Goal: Obtain resource: Download file/media

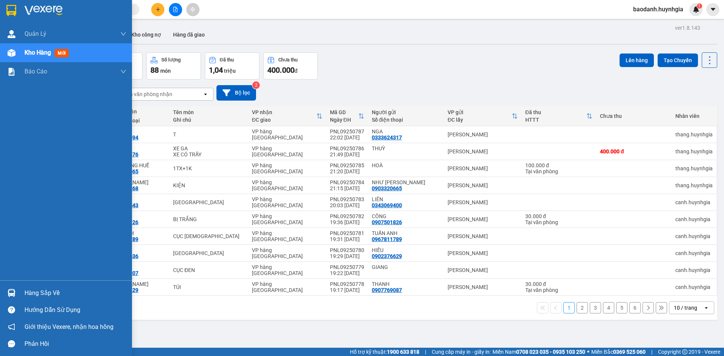
click at [38, 296] on div "Hàng sắp về" at bounding box center [76, 293] width 102 height 11
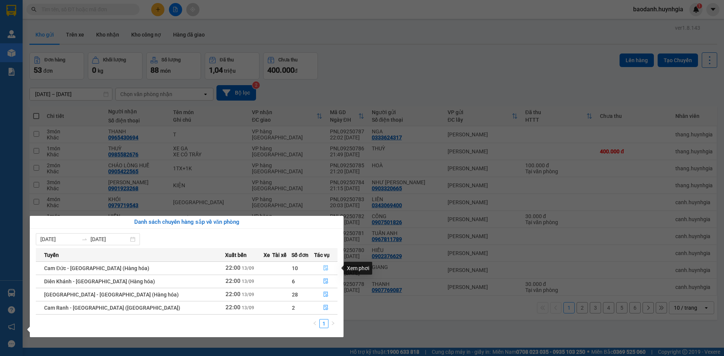
click at [323, 266] on icon "file-done" at bounding box center [325, 268] width 5 height 5
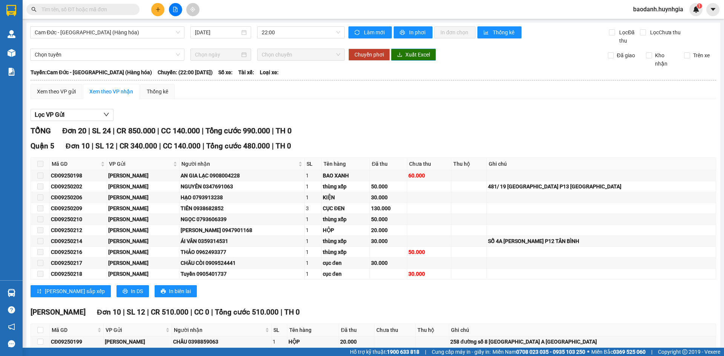
click at [406, 56] on span "Xuất Excel" at bounding box center [417, 55] width 25 height 8
click at [409, 53] on span "Xuất Excel" at bounding box center [417, 55] width 25 height 8
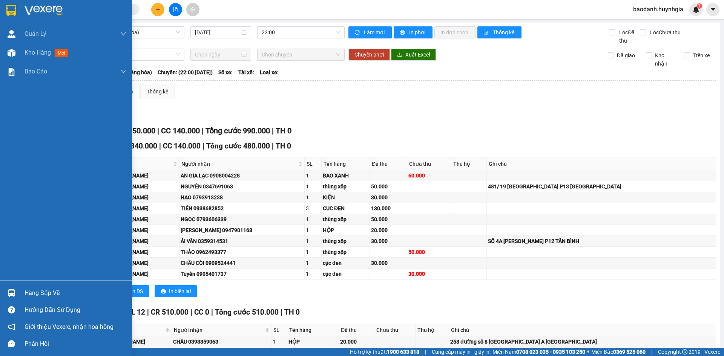
click at [37, 289] on div "Hàng sắp về" at bounding box center [76, 293] width 102 height 11
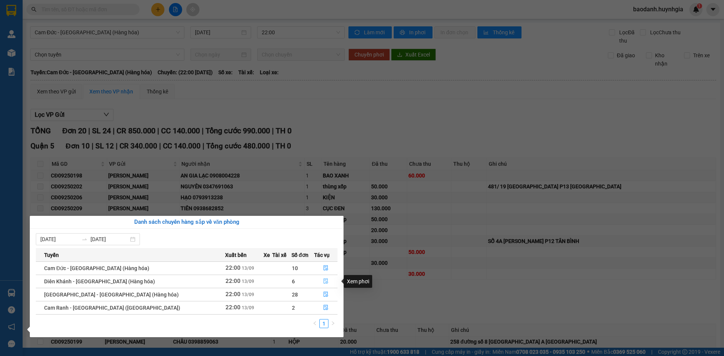
click at [323, 283] on icon "file-done" at bounding box center [325, 281] width 5 height 5
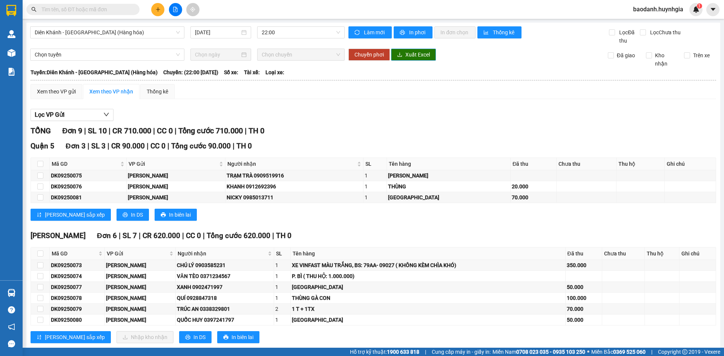
click at [411, 51] on span "Xuất Excel" at bounding box center [417, 55] width 25 height 8
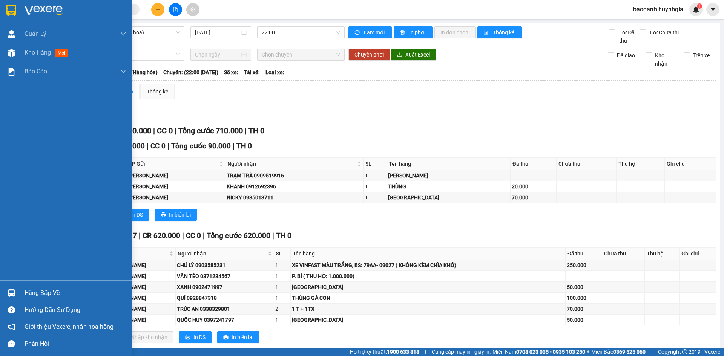
click at [59, 290] on div "Hàng sắp về" at bounding box center [76, 293] width 102 height 11
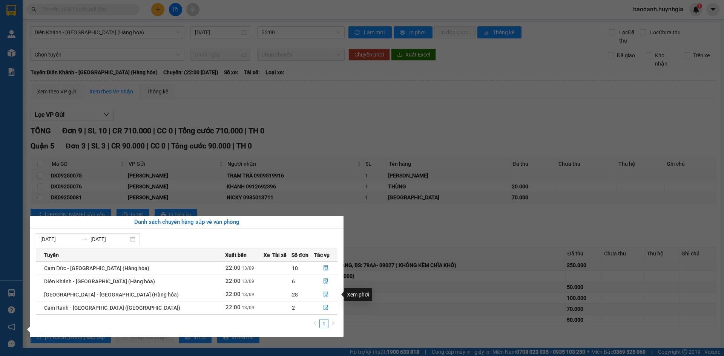
click at [323, 292] on icon "file-done" at bounding box center [325, 294] width 5 height 5
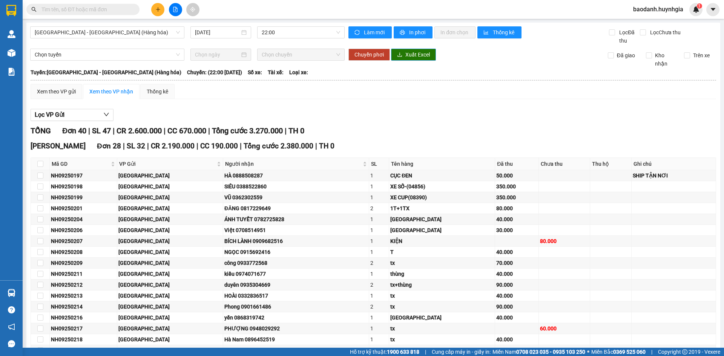
click at [405, 54] on span "Xuất Excel" at bounding box center [417, 55] width 25 height 8
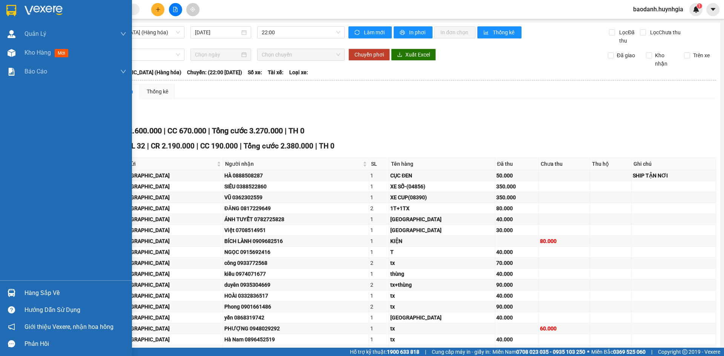
click at [53, 298] on div "Hàng sắp về" at bounding box center [76, 293] width 102 height 11
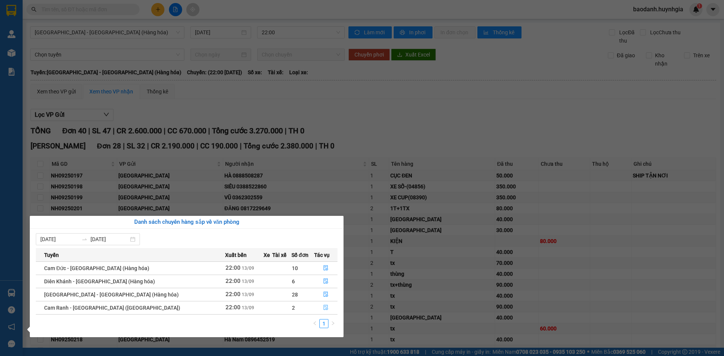
click at [325, 306] on button "button" at bounding box center [326, 308] width 23 height 12
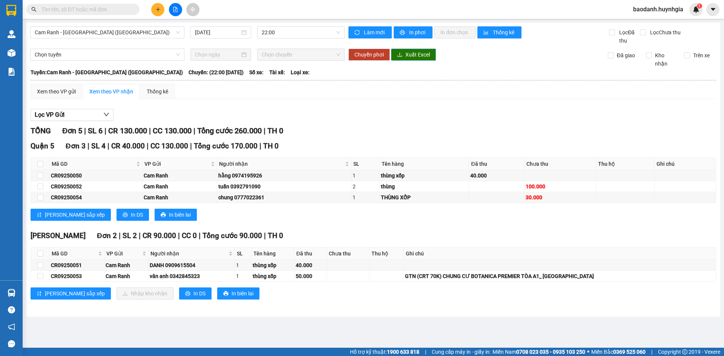
click at [422, 56] on span "Xuất Excel" at bounding box center [417, 55] width 25 height 8
click at [29, 55] on div "Chọn tuyến" at bounding box center [107, 55] width 160 height 12
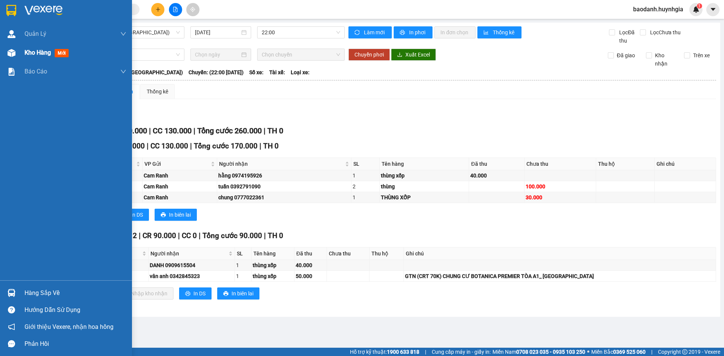
click at [29, 54] on span "Kho hàng" at bounding box center [38, 52] width 26 height 7
